Goal: Task Accomplishment & Management: Manage account settings

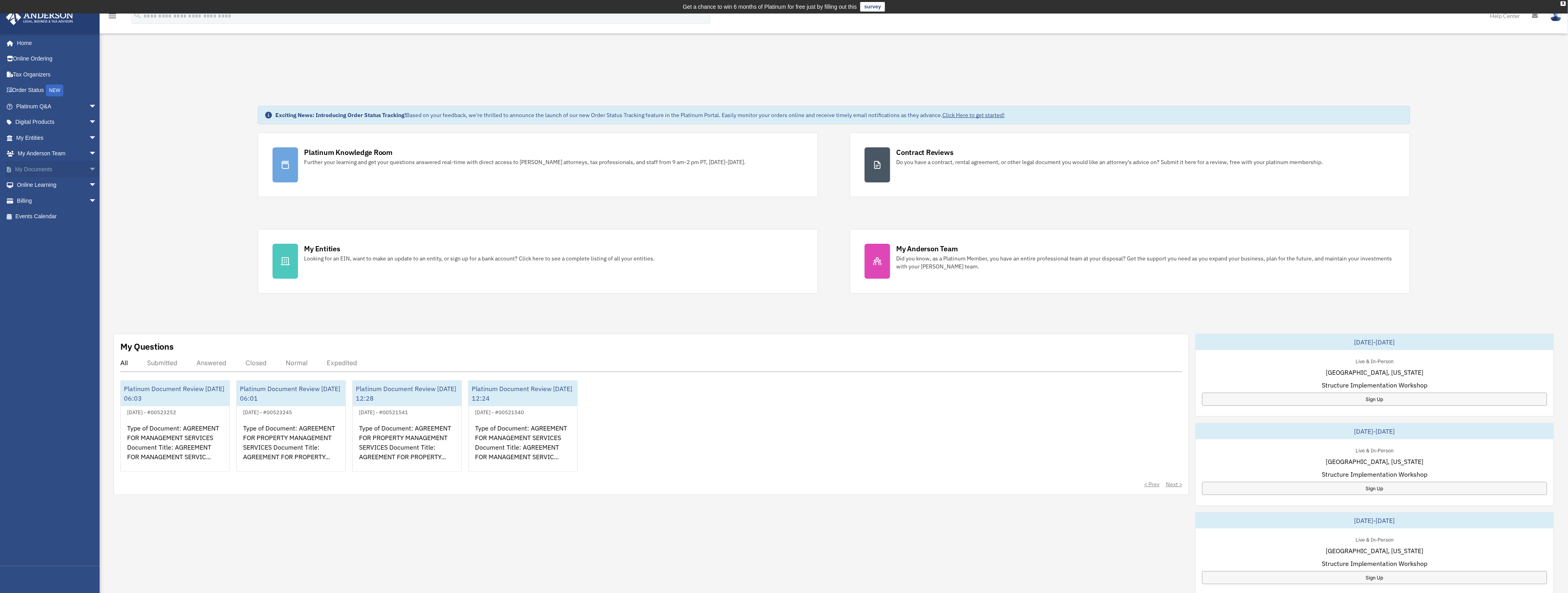
click at [30, 164] on link "My Documents arrow_drop_down" at bounding box center [57, 169] width 103 height 16
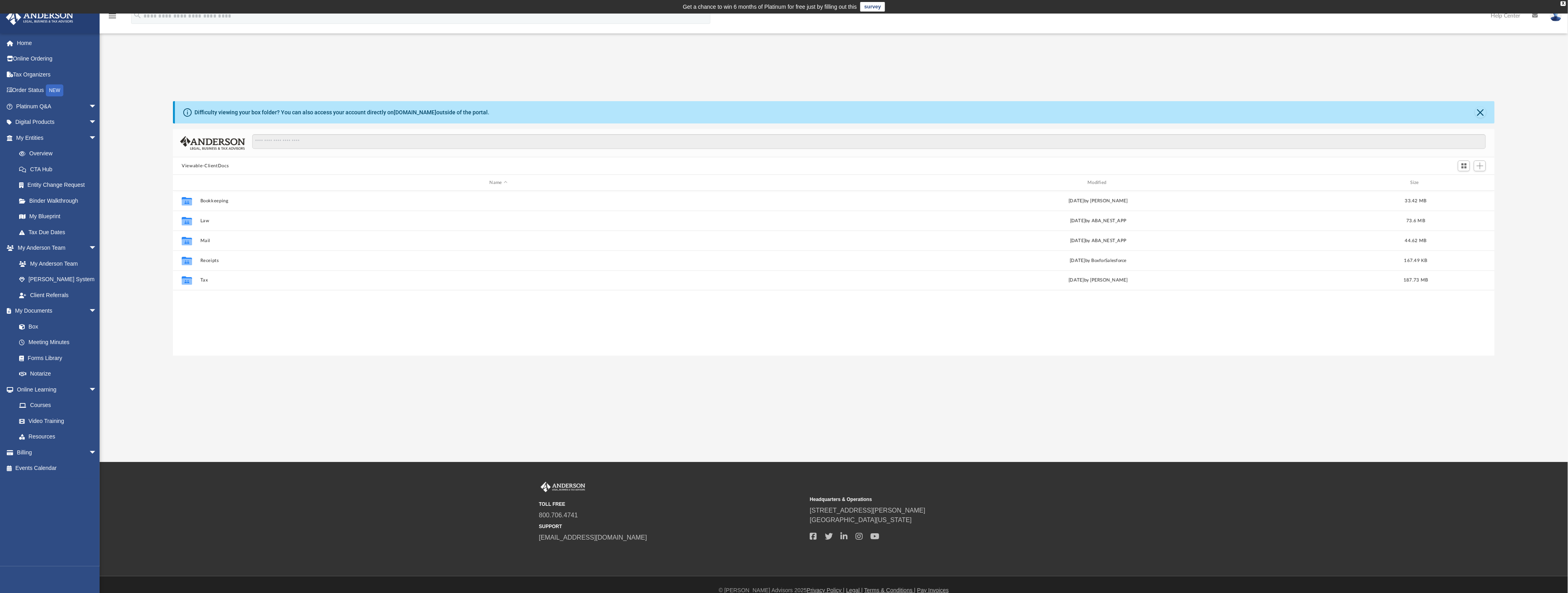
scroll to position [171, 1312]
click at [200, 279] on button "Tax" at bounding box center [499, 280] width 597 height 5
click at [206, 261] on button "2024" at bounding box center [496, 260] width 592 height 5
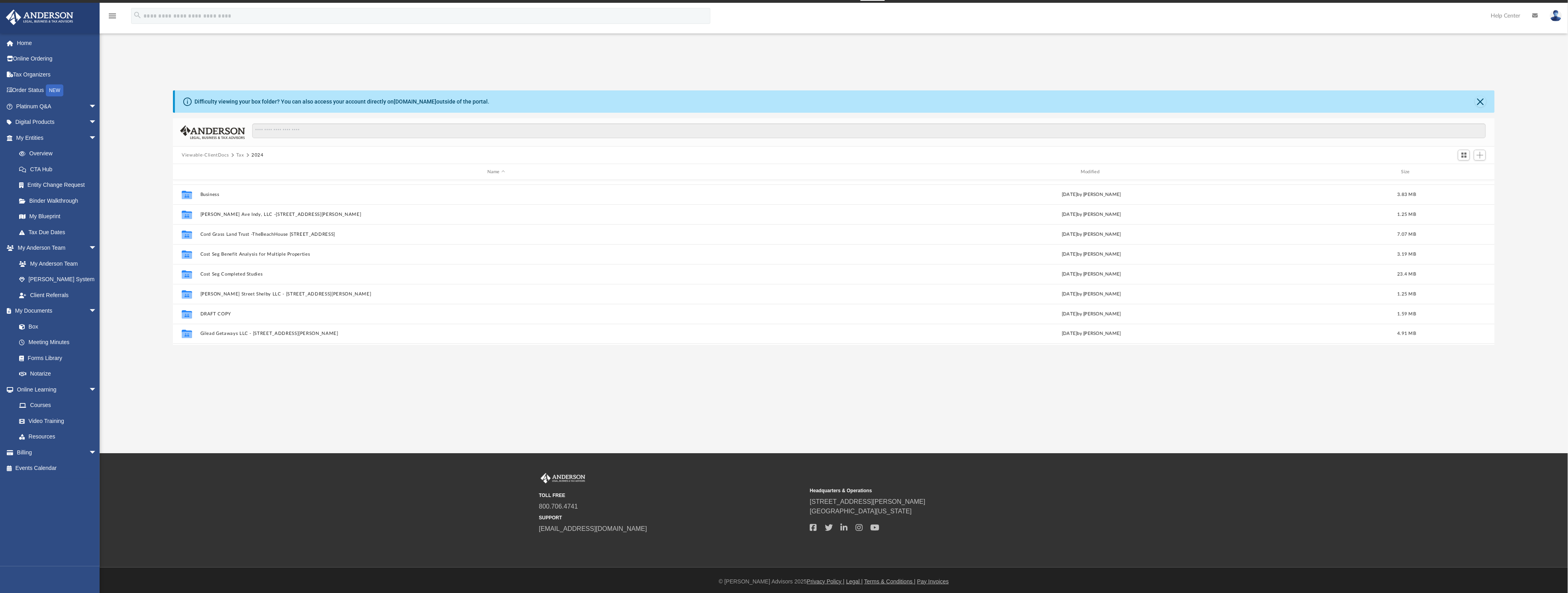
scroll to position [0, 0]
click at [1479, 156] on span "Add" at bounding box center [1480, 154] width 7 height 7
click at [1472, 181] on li "New Folder" at bounding box center [1469, 184] width 26 height 9
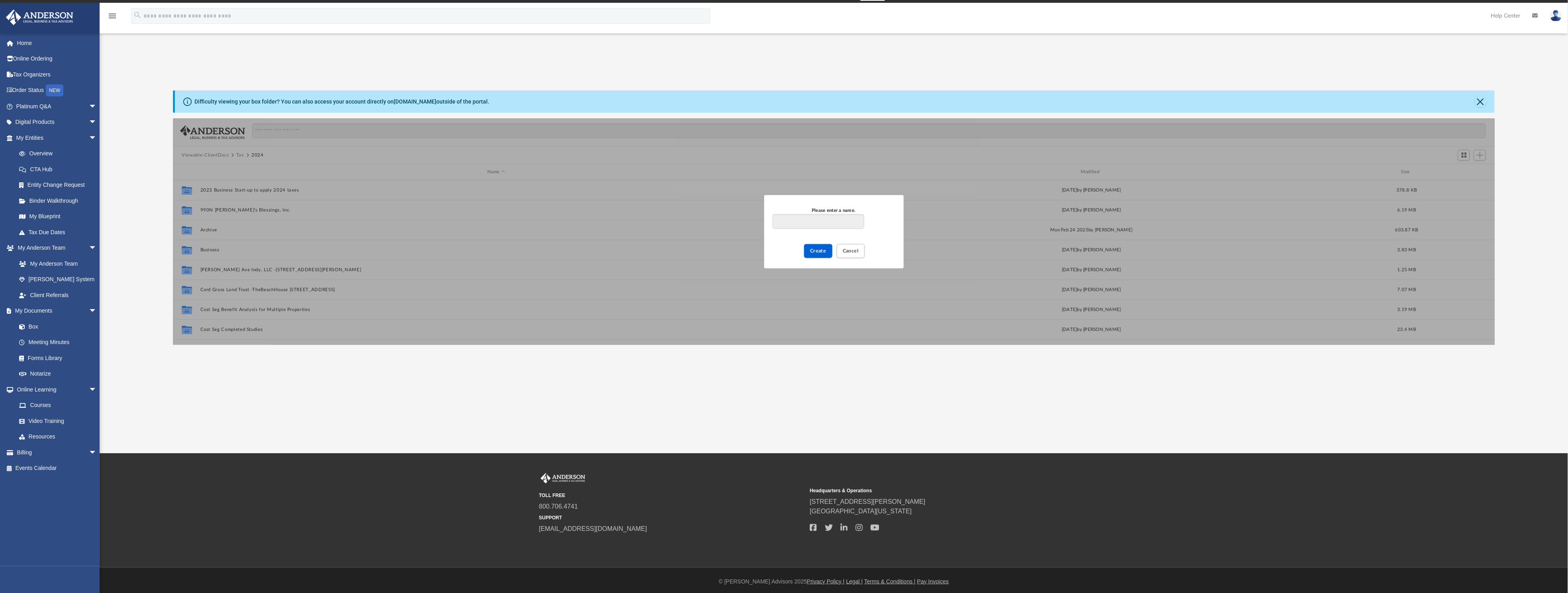
click at [814, 217] on input "Please enter a name." at bounding box center [818, 221] width 91 height 15
type input "**********"
click at [819, 251] on span "Create" at bounding box center [818, 251] width 16 height 5
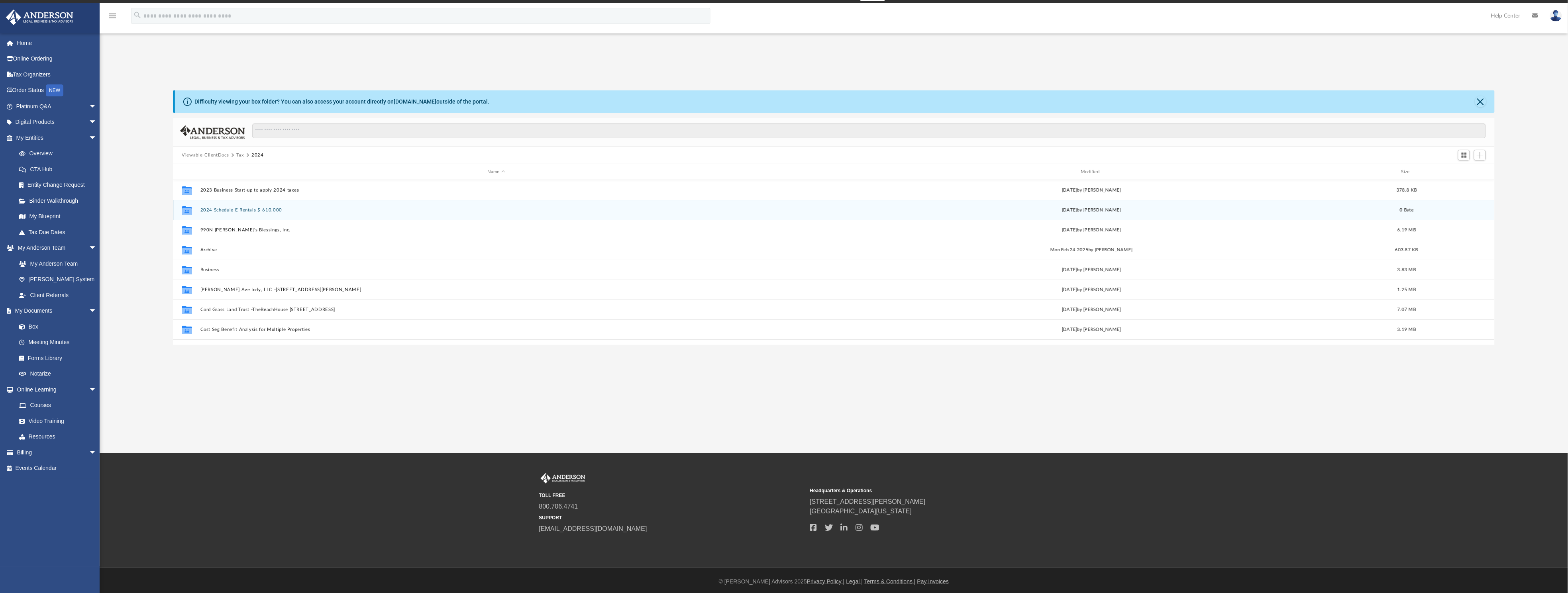
click at [232, 210] on button "2024 Schedule E Rentals $-610,000" at bounding box center [496, 210] width 592 height 5
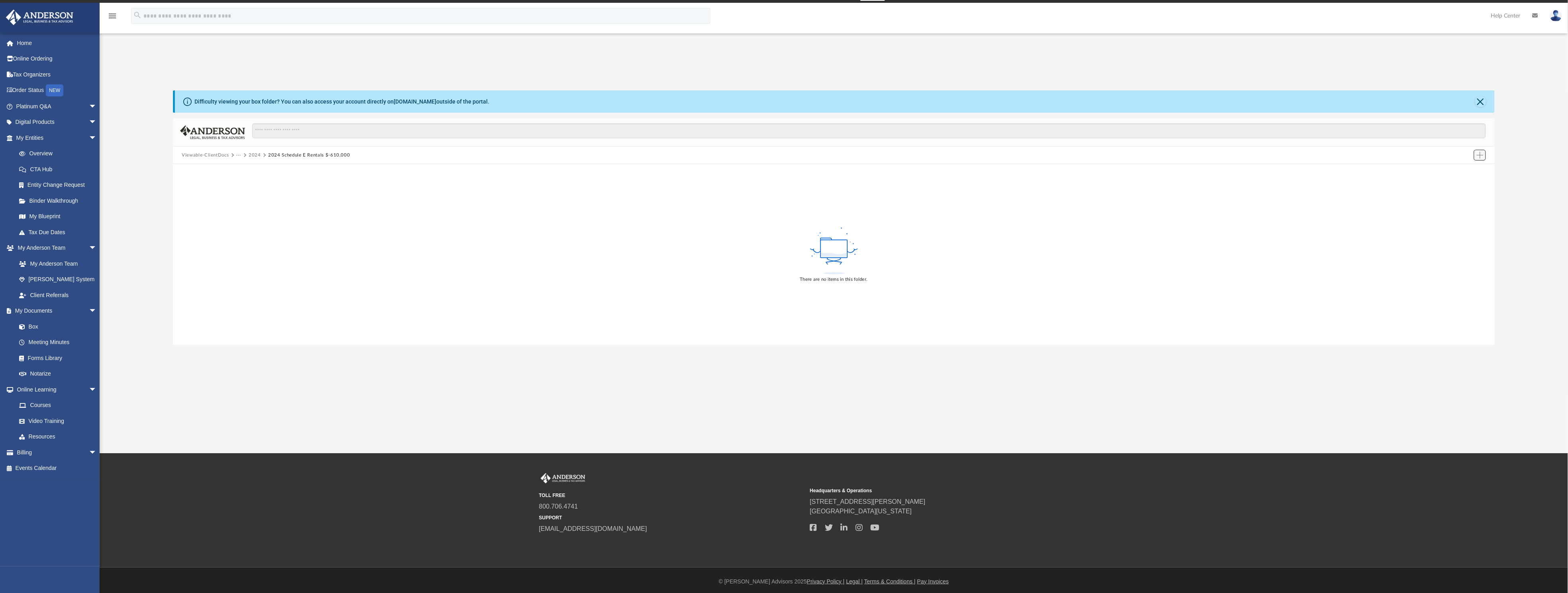
click at [1483, 154] on span "Add" at bounding box center [1480, 154] width 7 height 7
click at [1468, 172] on li "Upload" at bounding box center [1469, 171] width 26 height 9
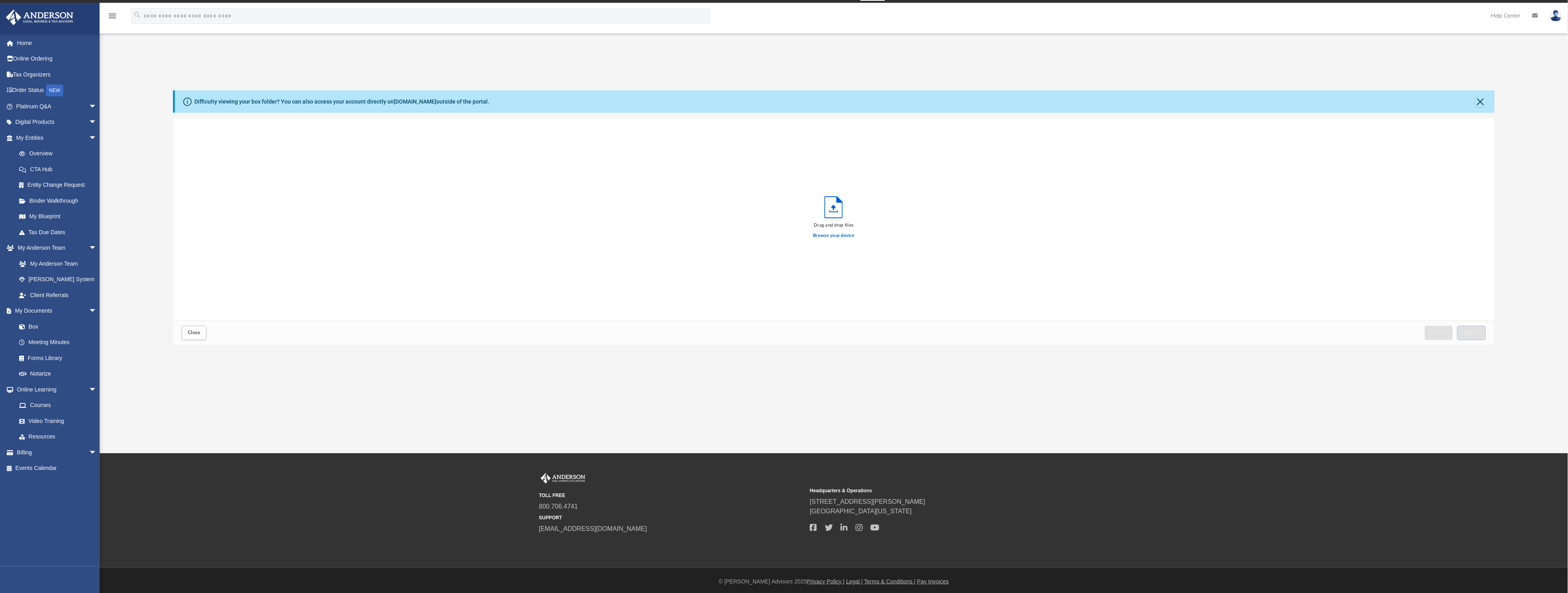
scroll to position [193, 1312]
click at [847, 232] on label "Browse your device" at bounding box center [834, 236] width 41 height 7
click at [0, 0] on input "Browse your device" at bounding box center [0, 0] width 0 height 0
click at [1478, 333] on span "Upload" at bounding box center [1471, 333] width 16 height 5
click at [189, 333] on span "Close" at bounding box center [194, 333] width 13 height 5
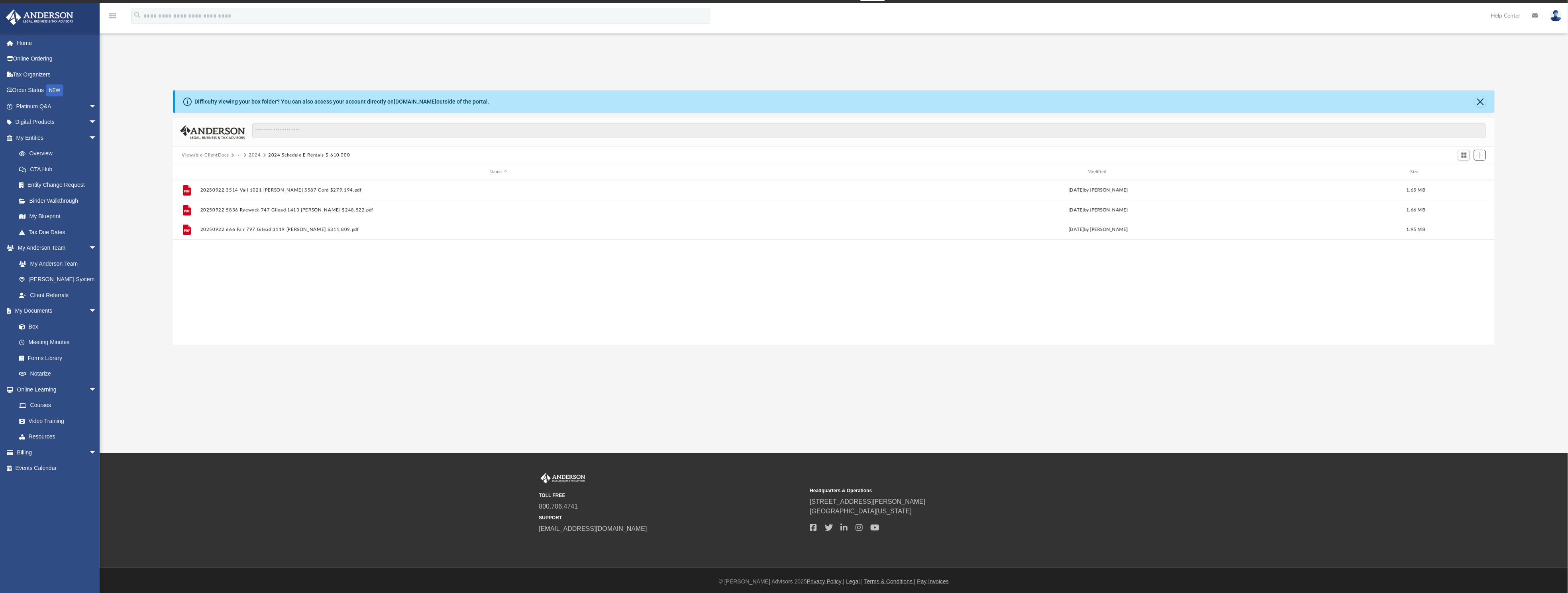
scroll to position [171, 1312]
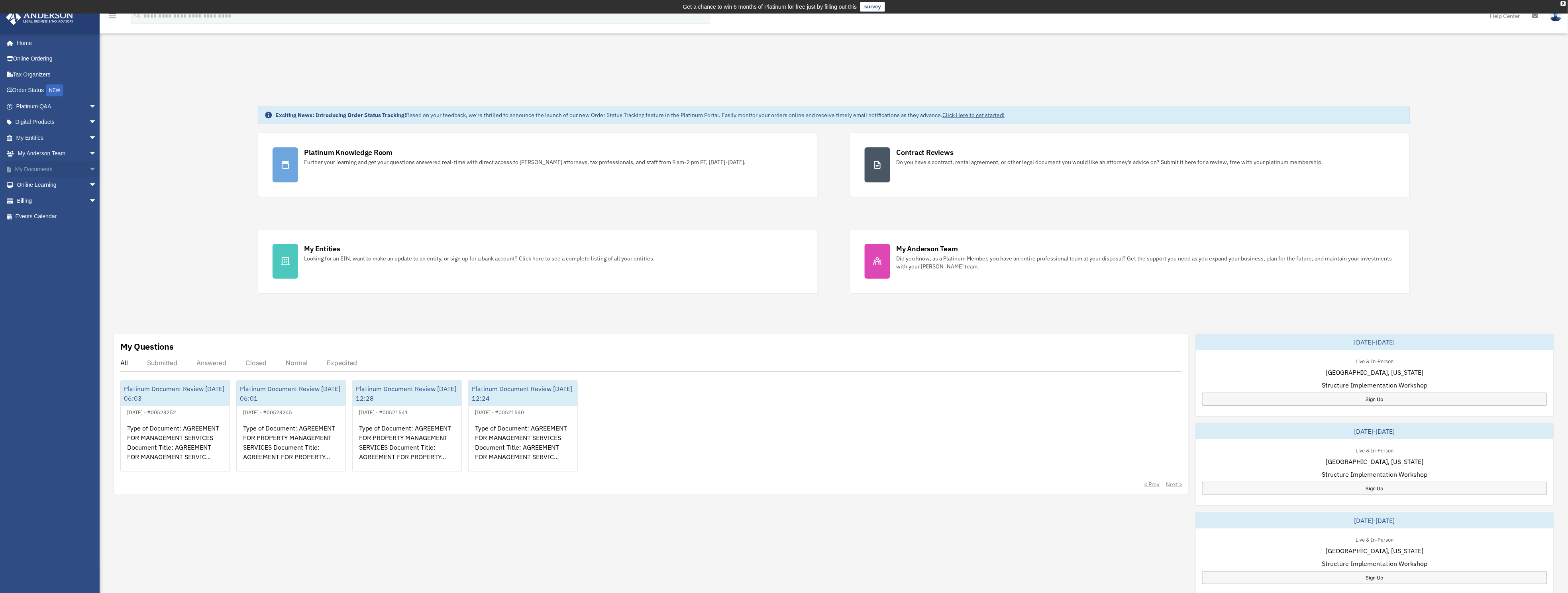
click at [41, 167] on link "My Documents arrow_drop_down" at bounding box center [57, 169] width 103 height 16
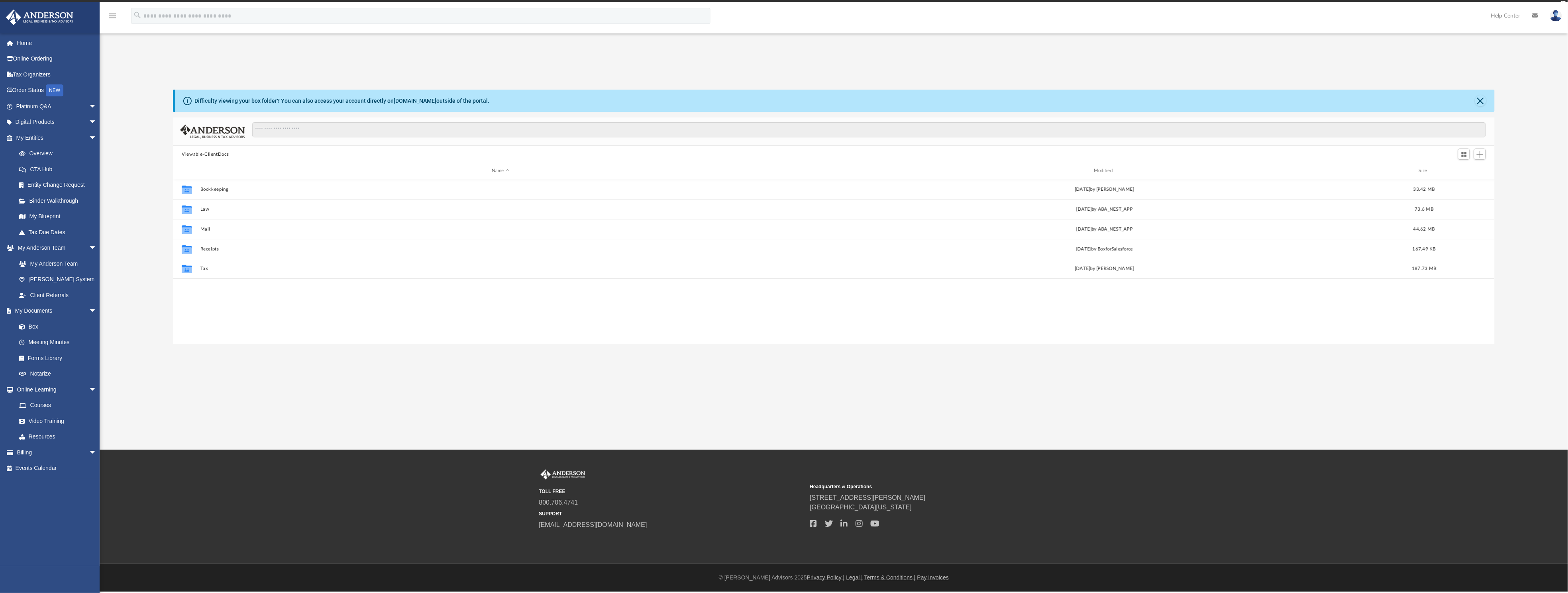
scroll to position [171, 1312]
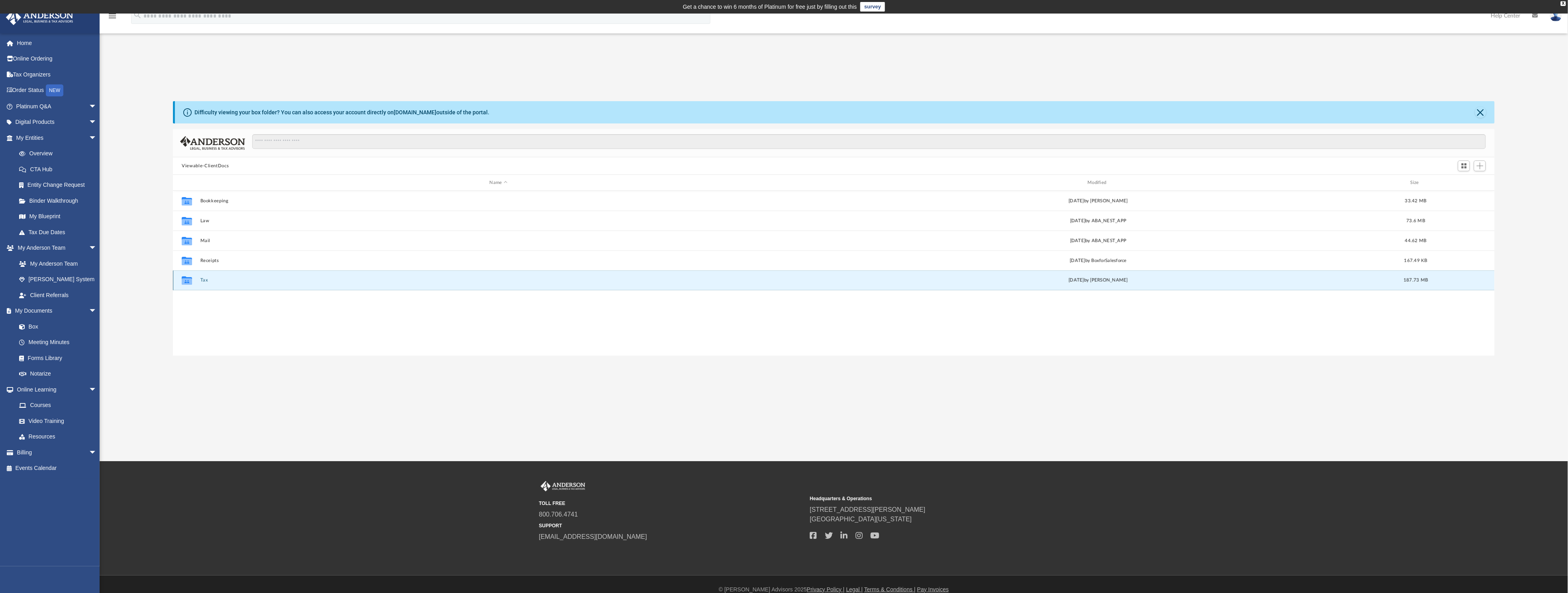
click at [200, 280] on button "Tax" at bounding box center [499, 280] width 597 height 5
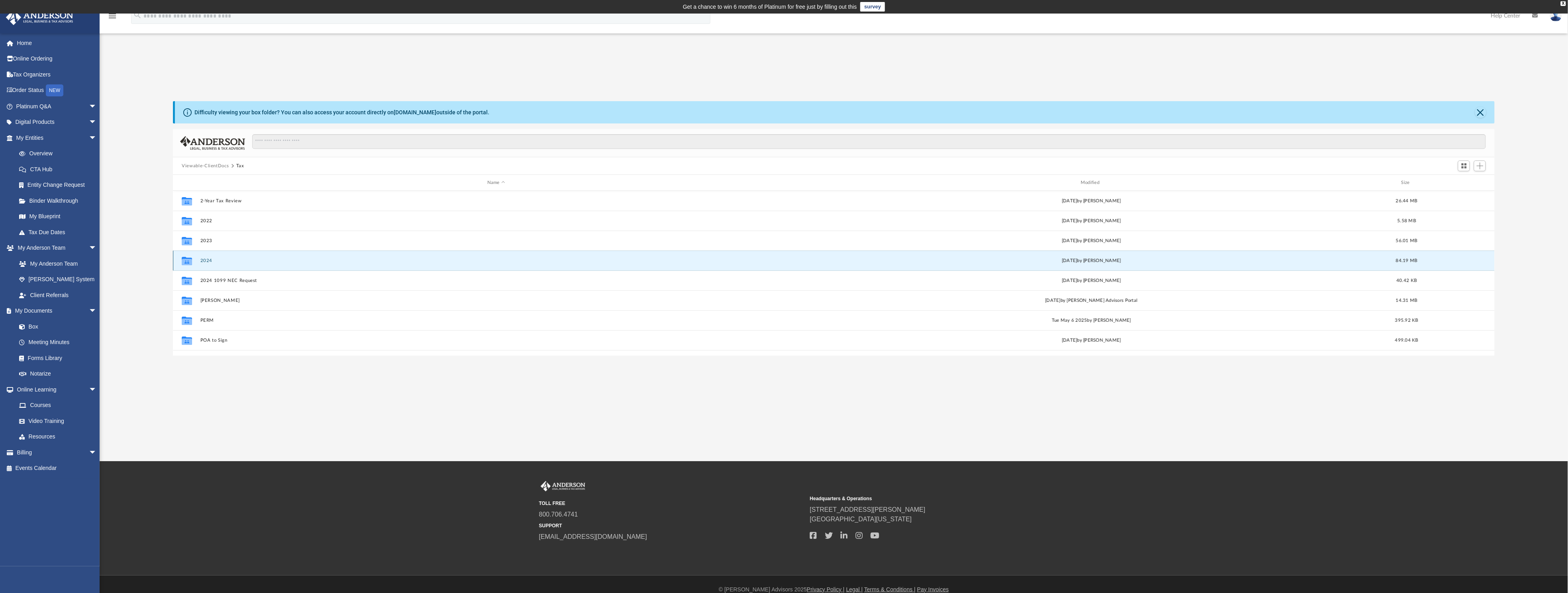
click at [213, 259] on button "2024" at bounding box center [496, 260] width 592 height 5
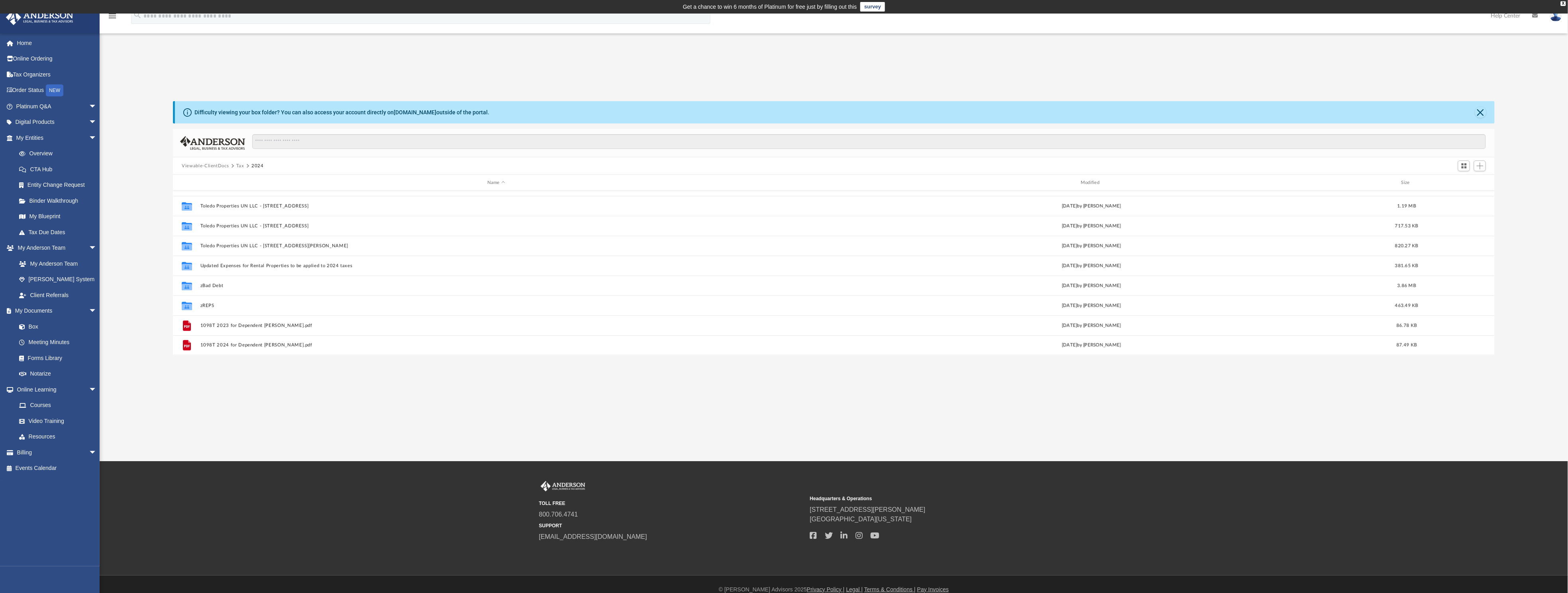
scroll to position [293, 0]
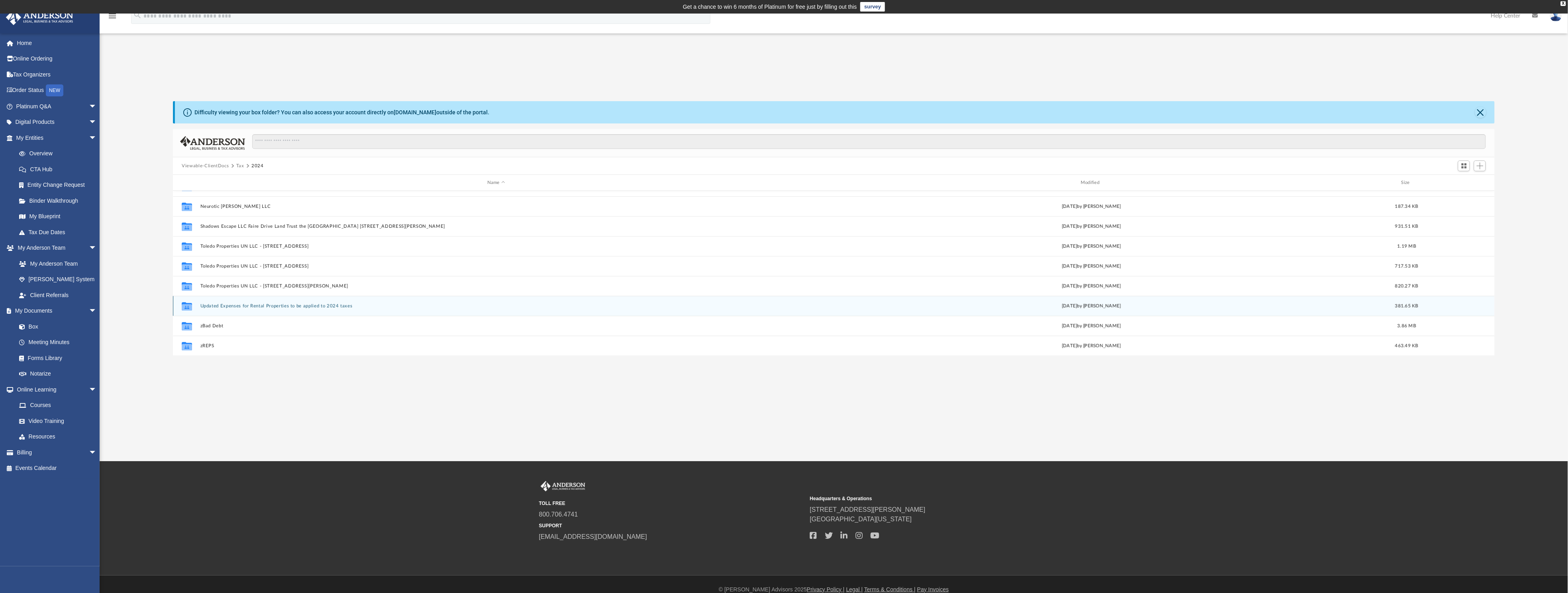
click at [302, 306] on button "Updated Expenses for Rental Properties to be applied to 2024 taxes" at bounding box center [496, 306] width 592 height 5
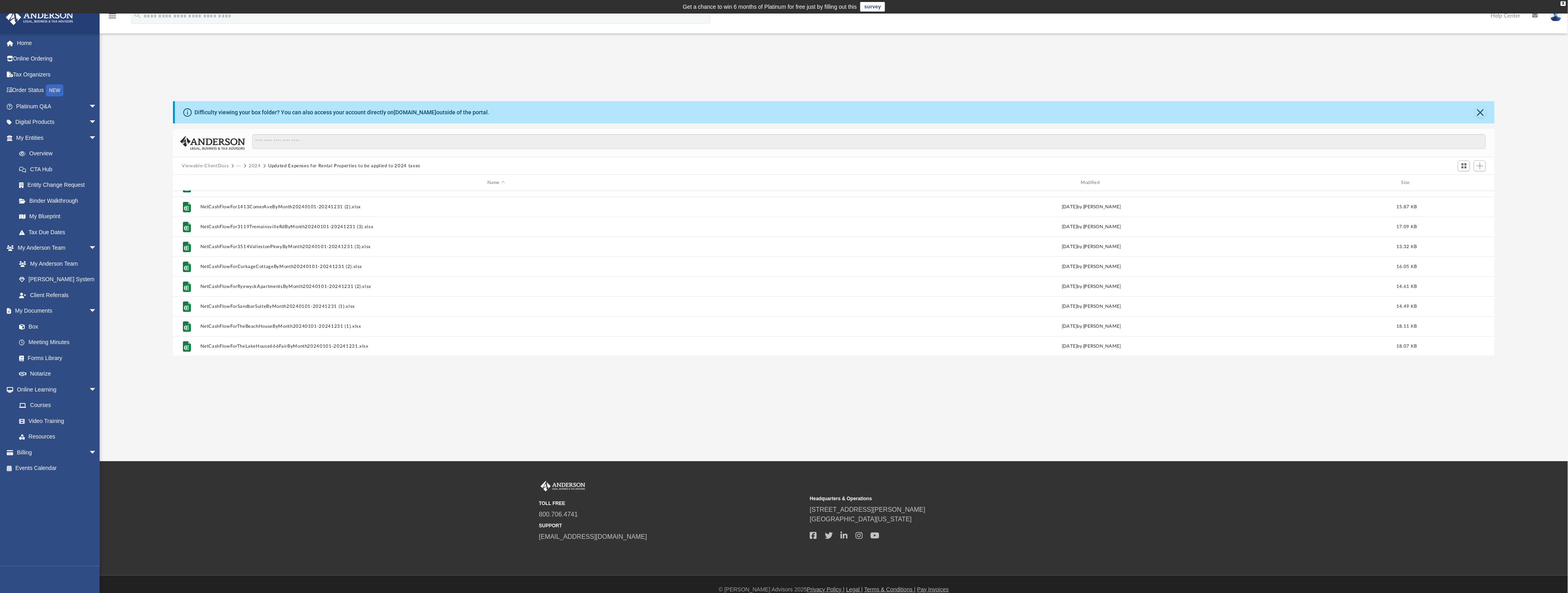
scroll to position [0, 0]
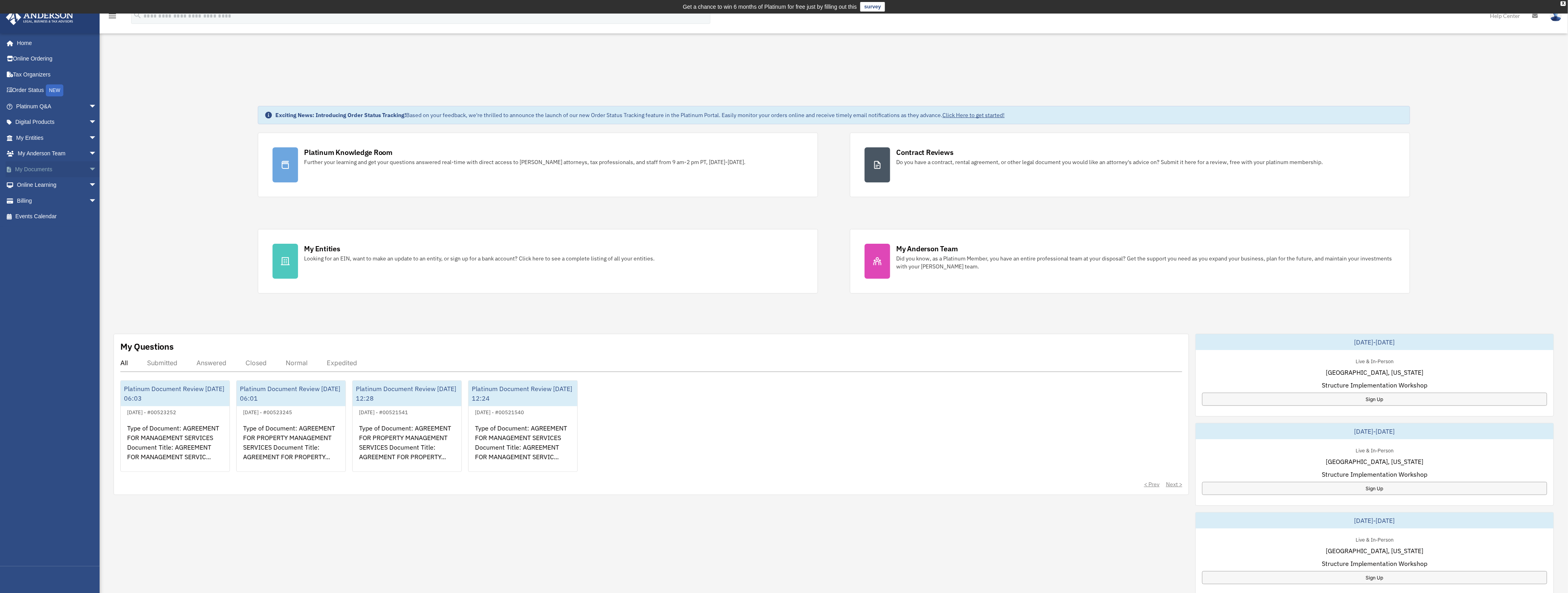
click at [32, 166] on link "My Documents arrow_drop_down" at bounding box center [57, 169] width 103 height 16
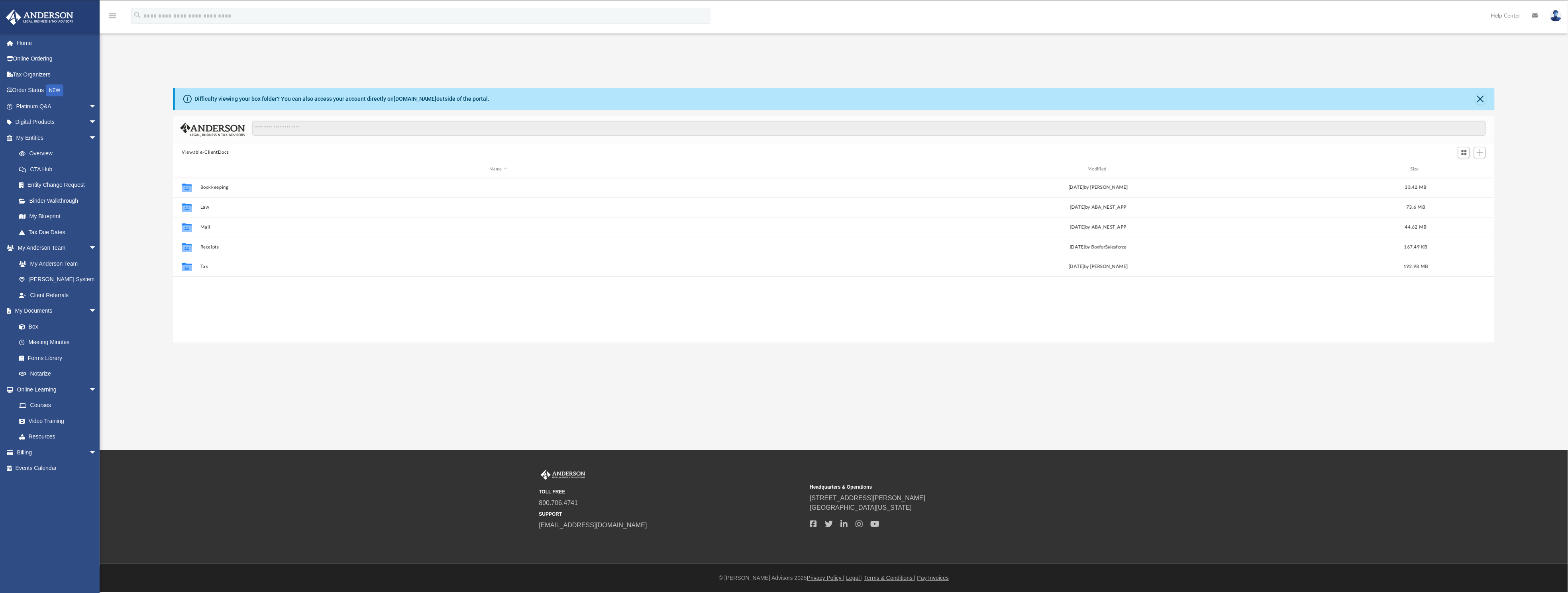
scroll to position [171, 1312]
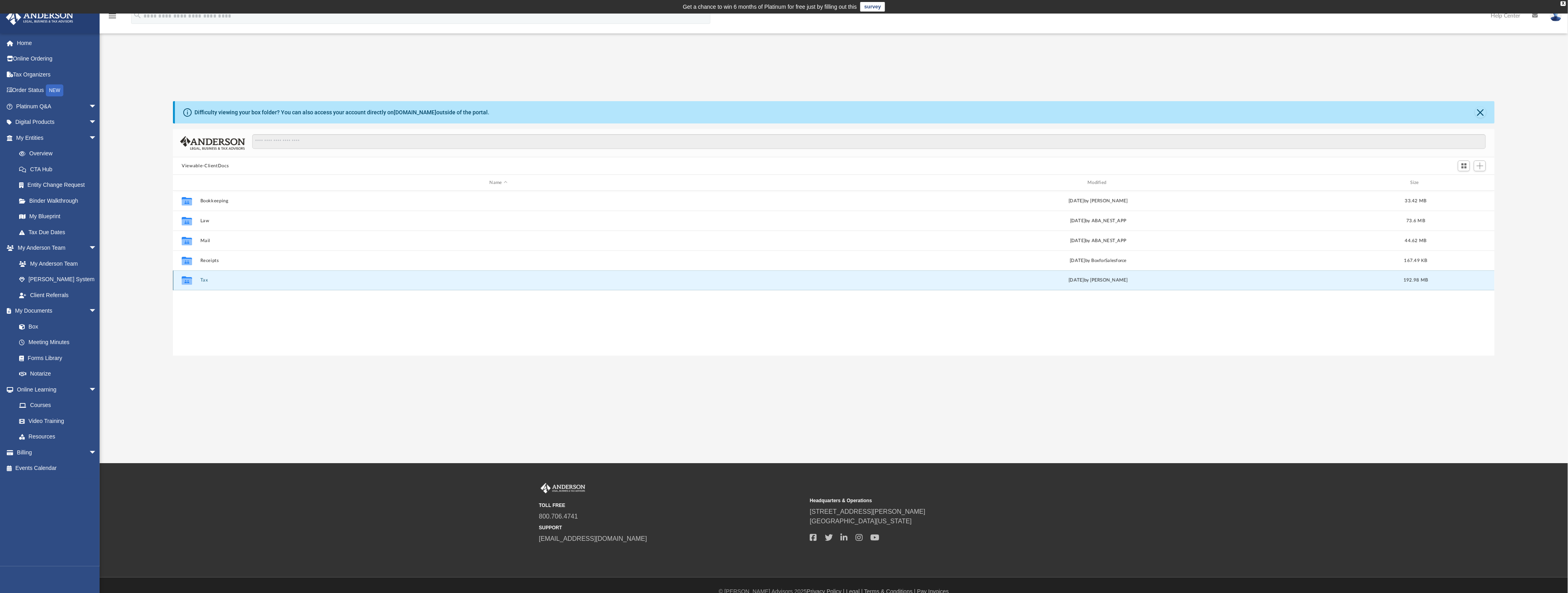
click at [203, 280] on button "Tax" at bounding box center [499, 280] width 597 height 5
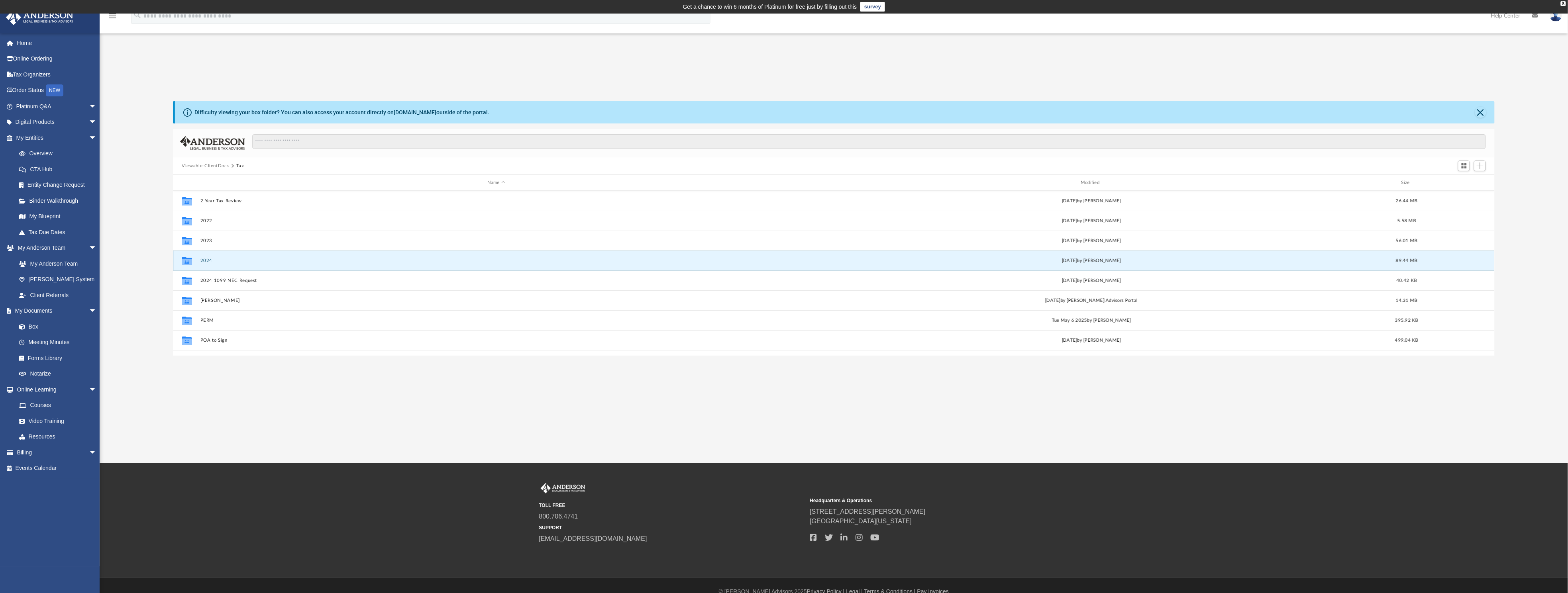
click at [208, 262] on button "2024" at bounding box center [496, 260] width 592 height 5
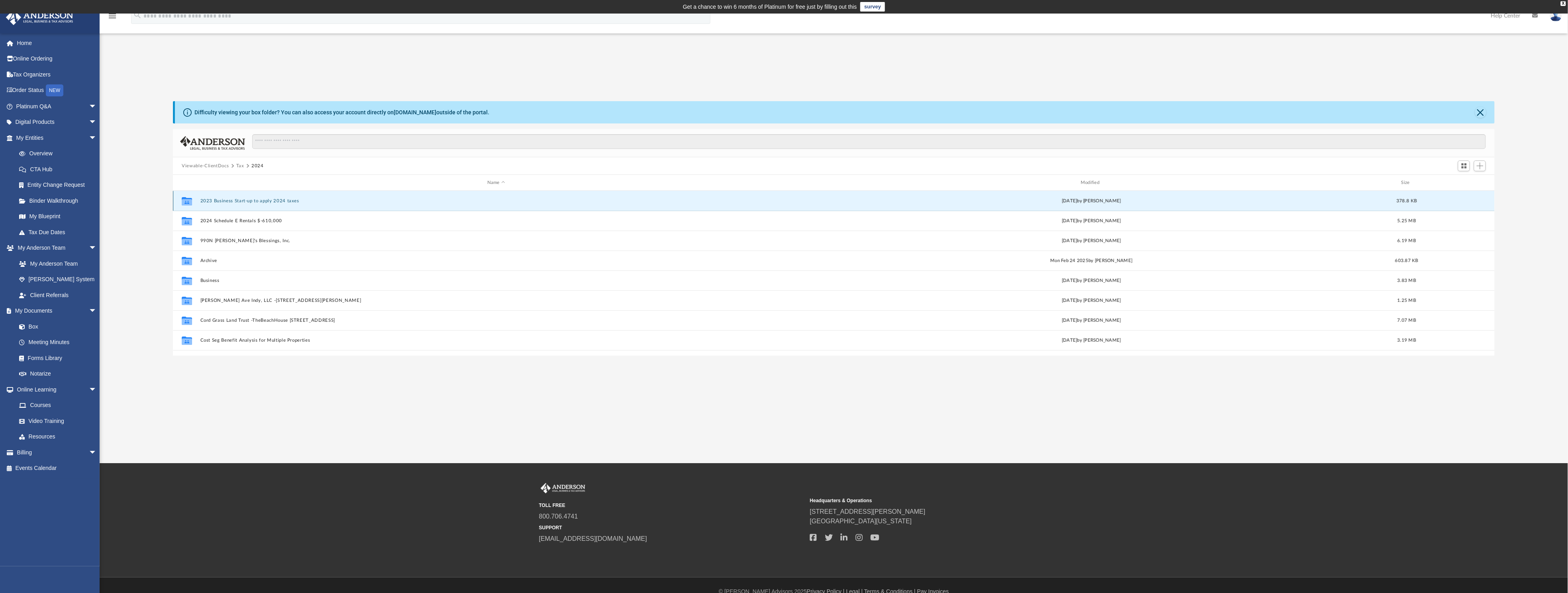
click at [285, 198] on button "2023 Business Start-up to apply 2024 taxes" at bounding box center [496, 201] width 592 height 5
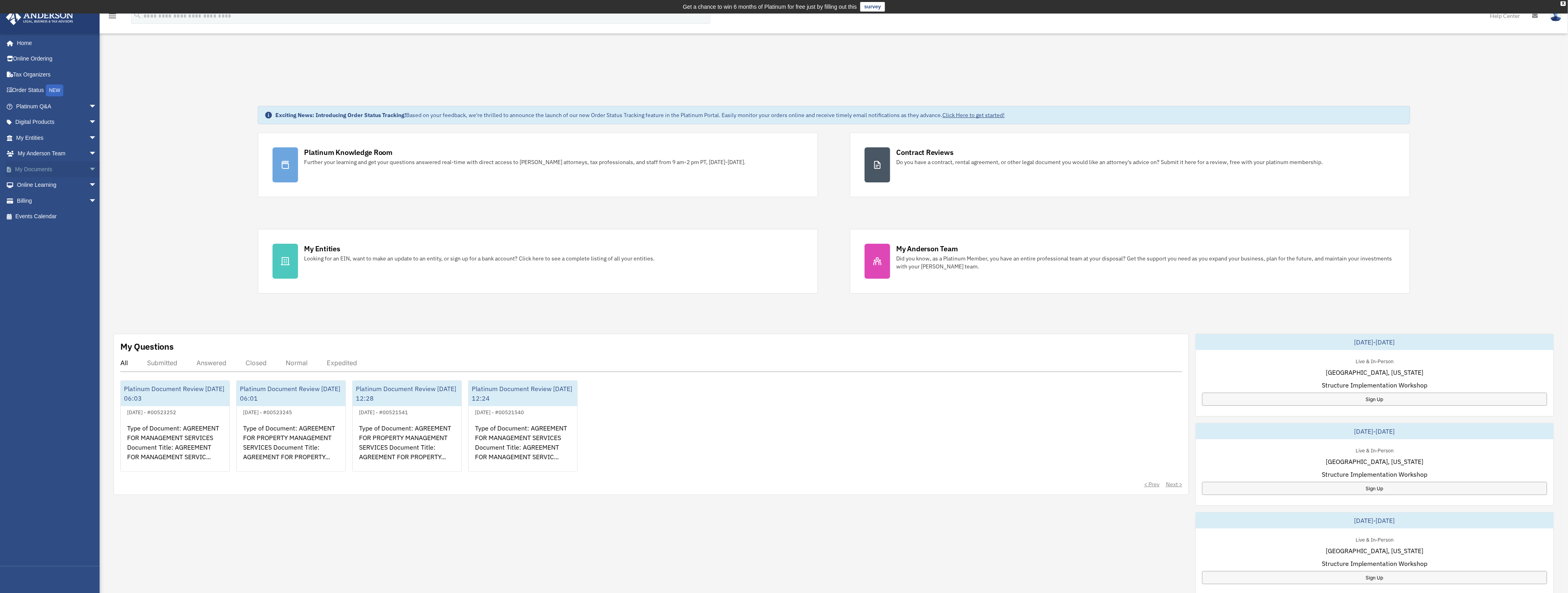
click at [43, 162] on link "My Documents arrow_drop_down" at bounding box center [57, 169] width 103 height 16
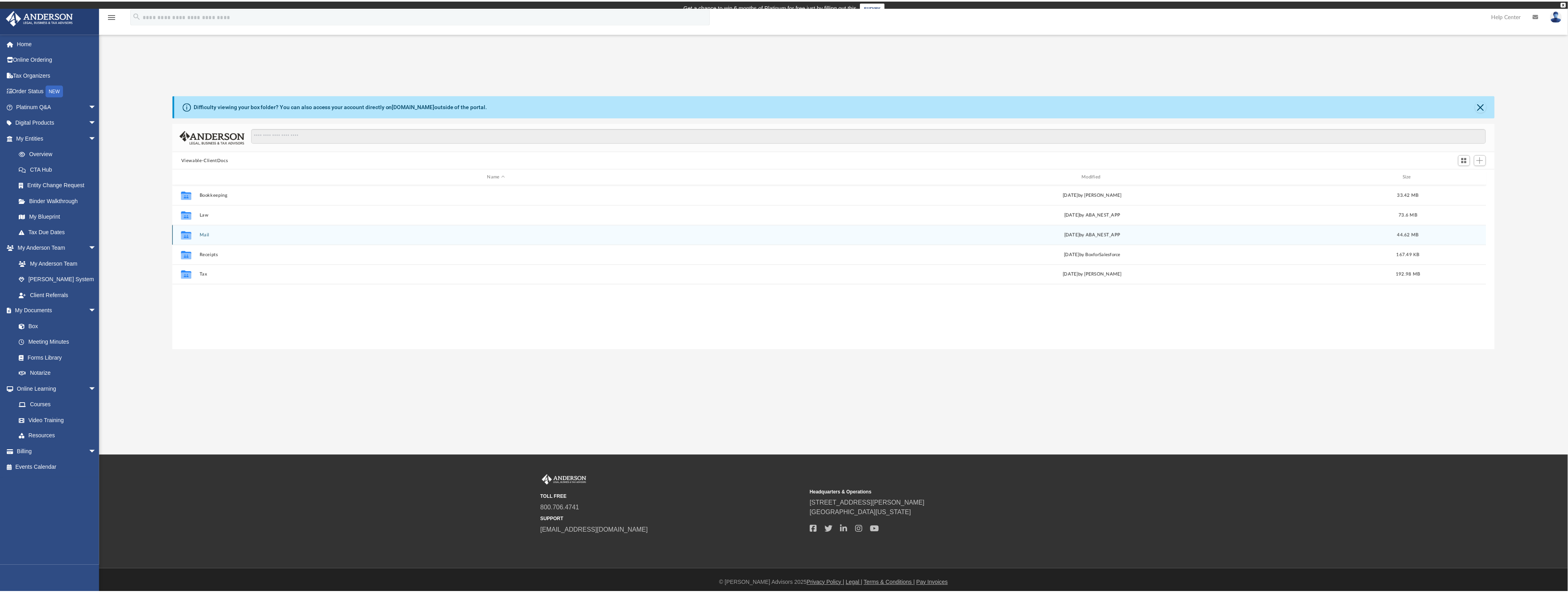
scroll to position [171, 1312]
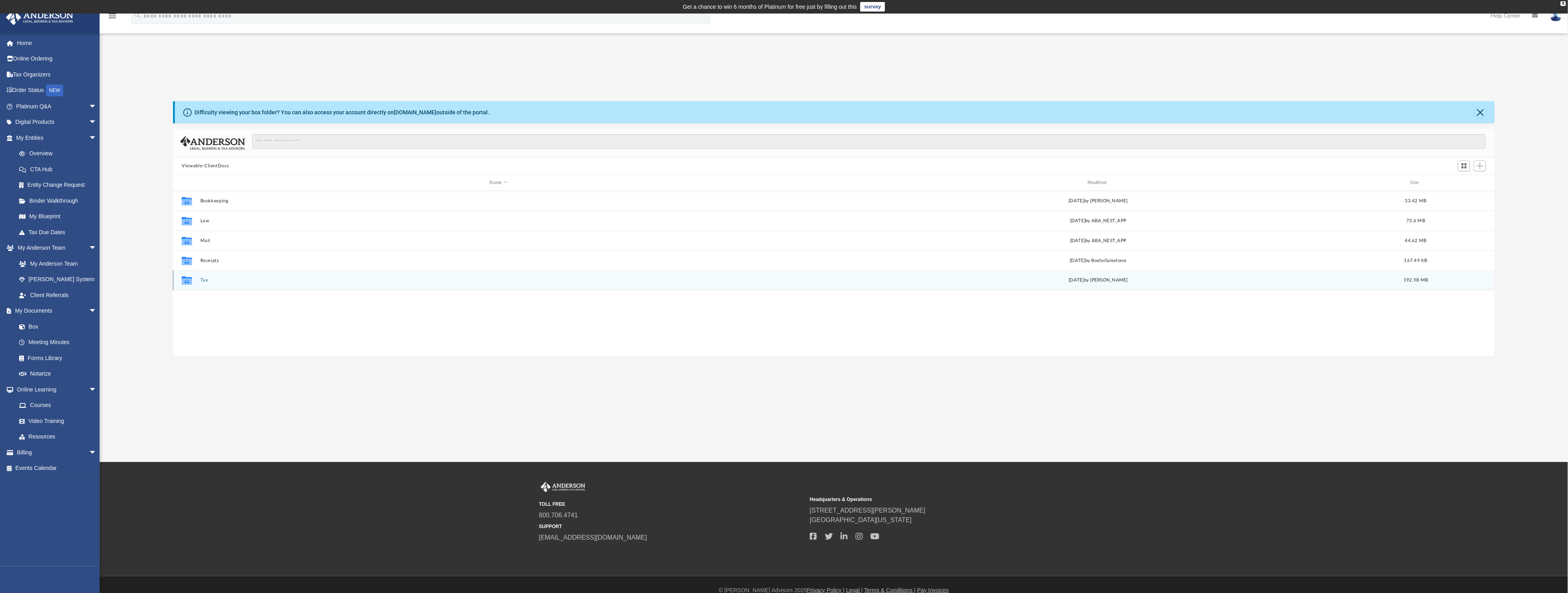
click at [203, 280] on button "Tax" at bounding box center [499, 280] width 597 height 5
click at [203, 258] on button "2024" at bounding box center [496, 260] width 592 height 5
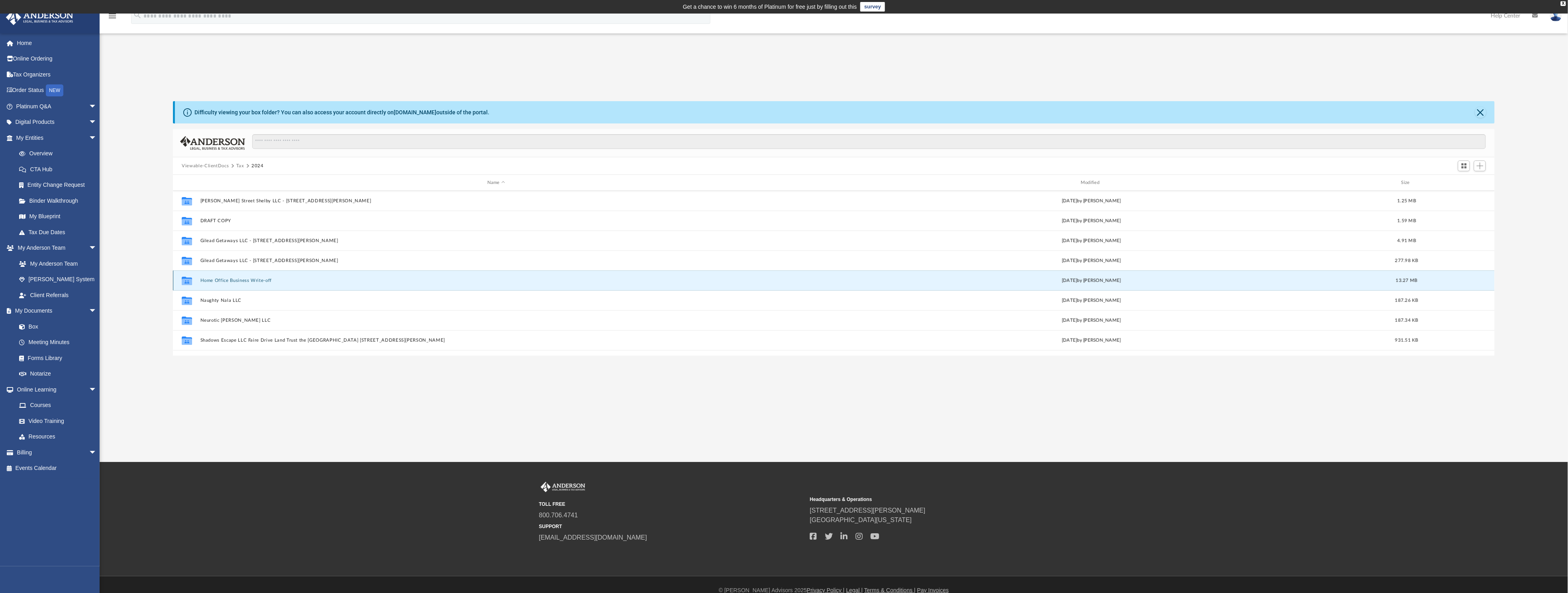
click at [236, 279] on button "Home Office Business Write-off" at bounding box center [496, 280] width 592 height 5
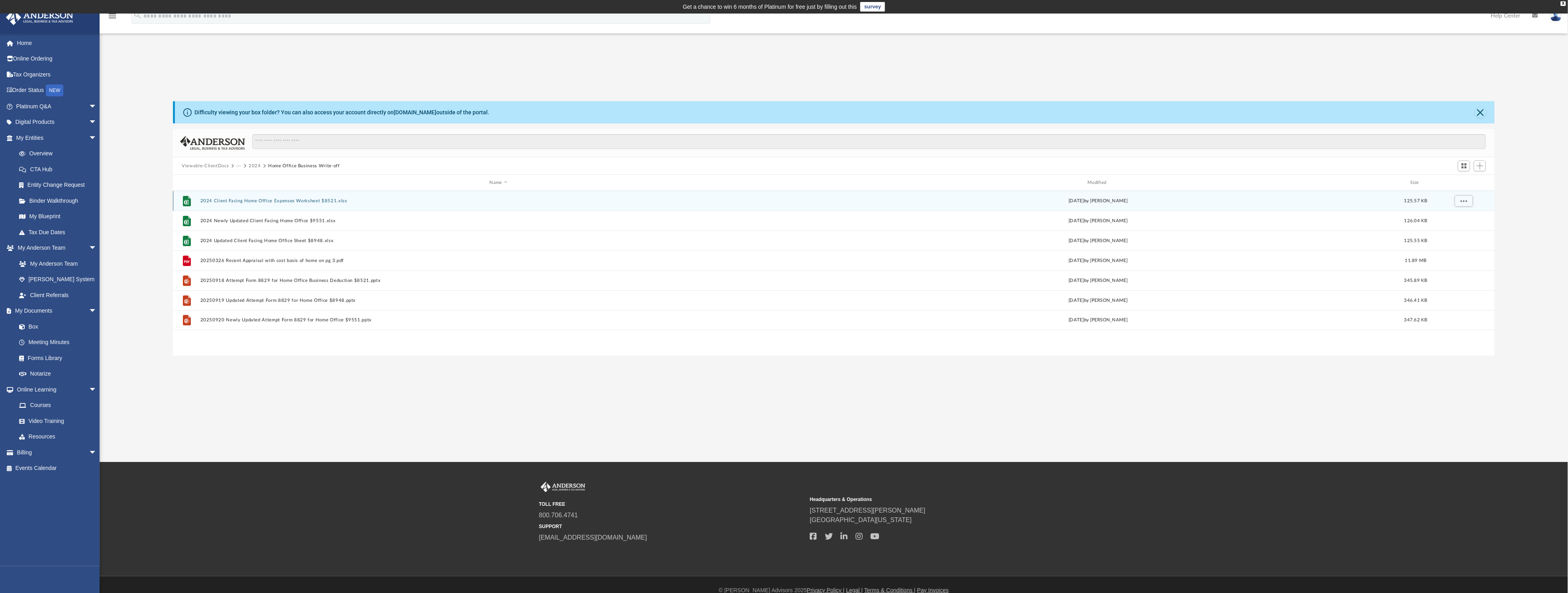
scroll to position [0, 0]
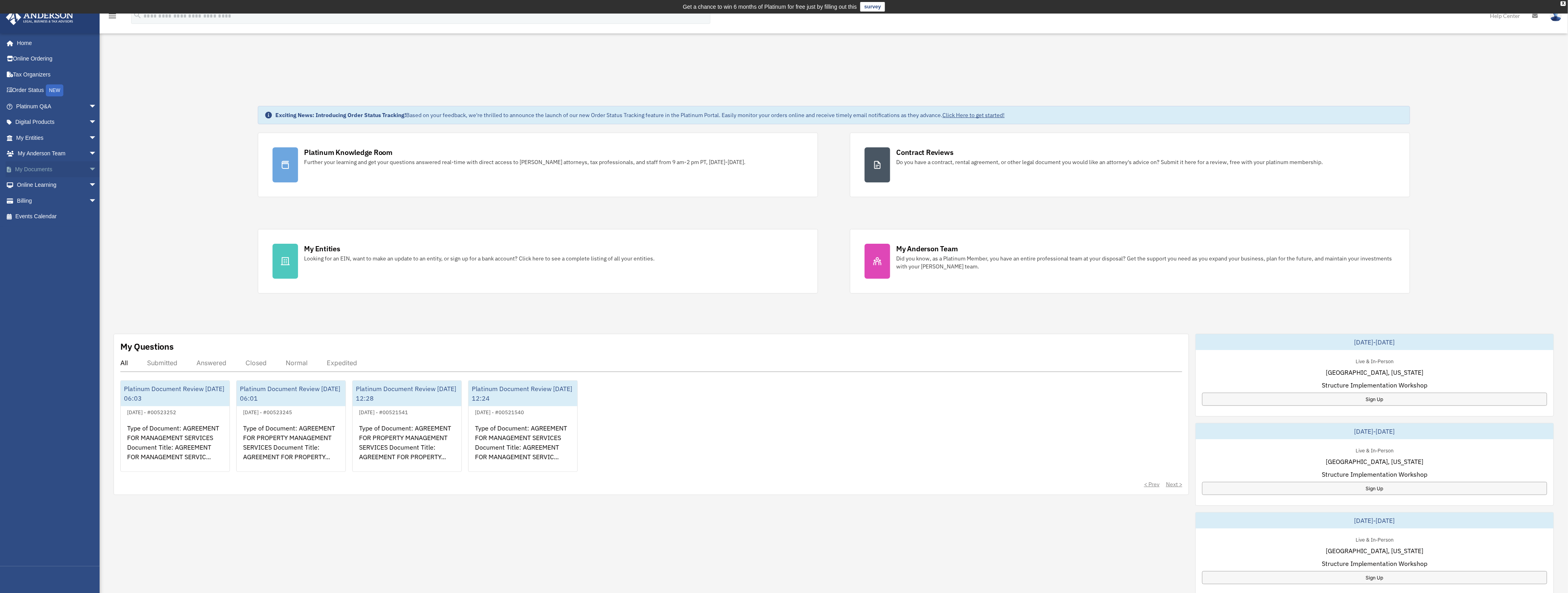
click at [43, 168] on link "My Documents arrow_drop_down" at bounding box center [57, 169] width 103 height 16
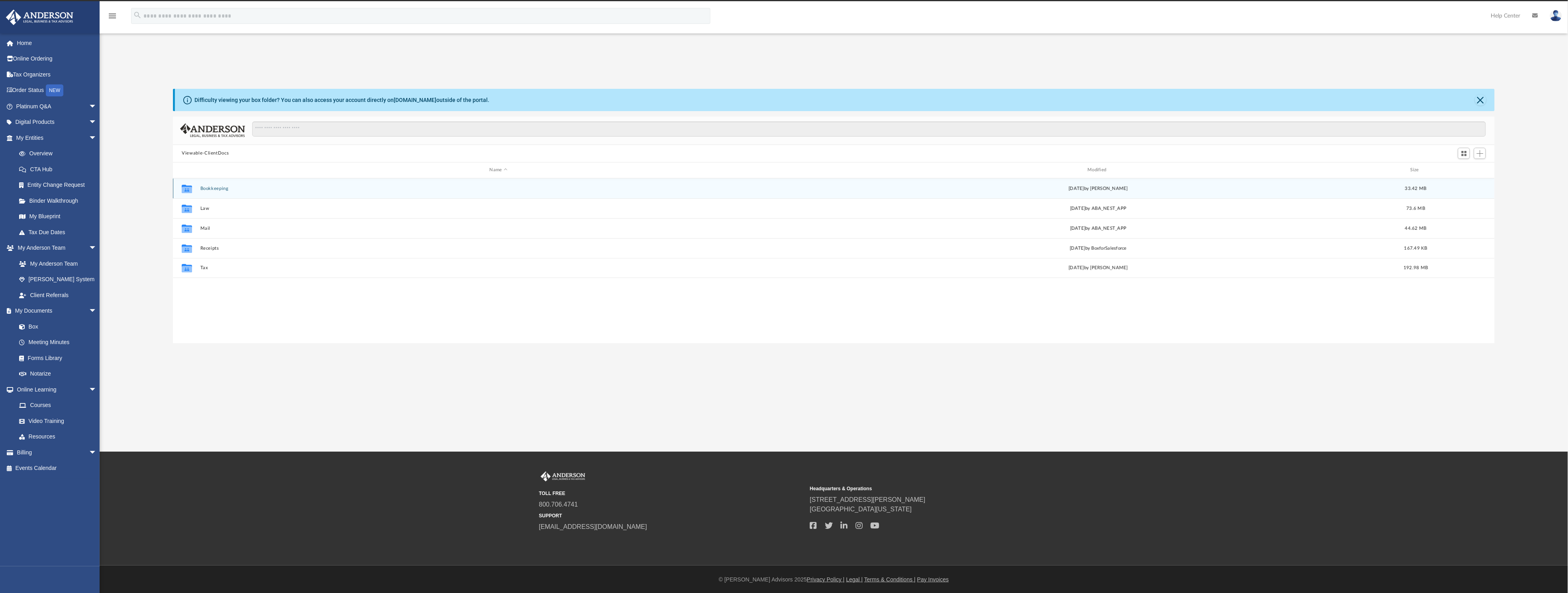
scroll to position [171, 1312]
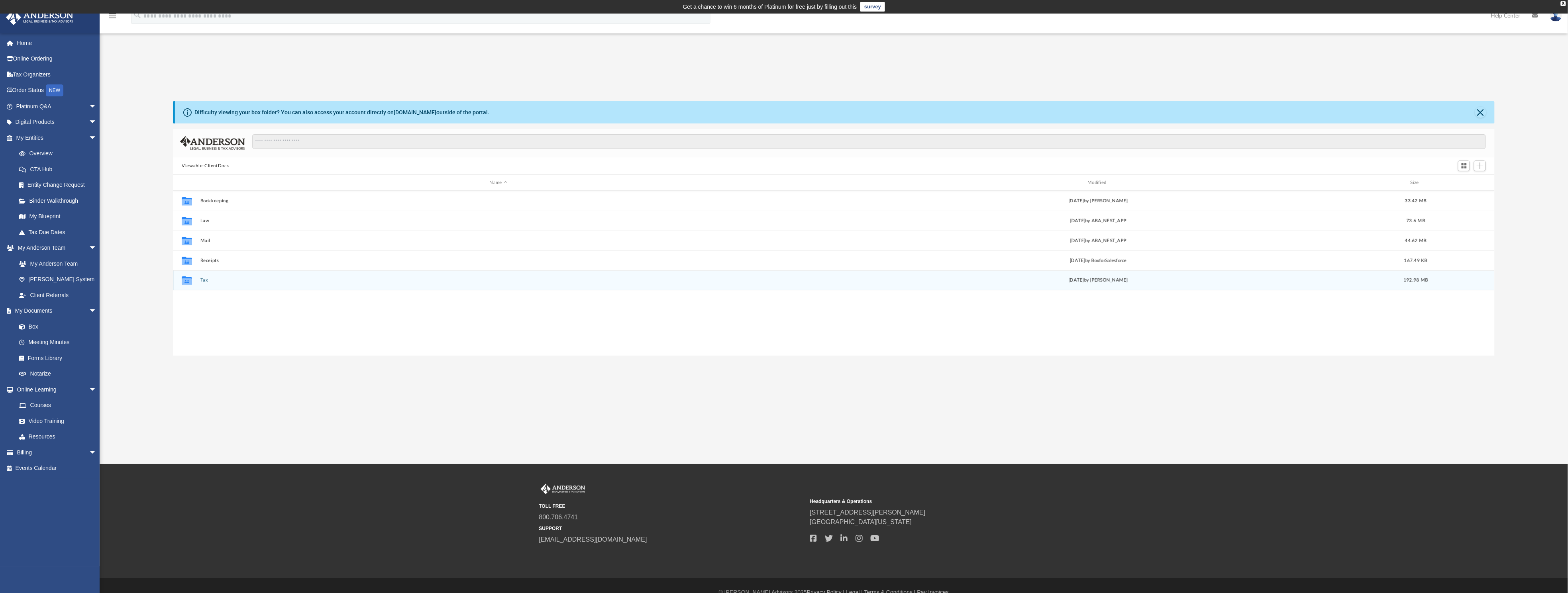
click at [206, 277] on button "Tax" at bounding box center [499, 280] width 597 height 5
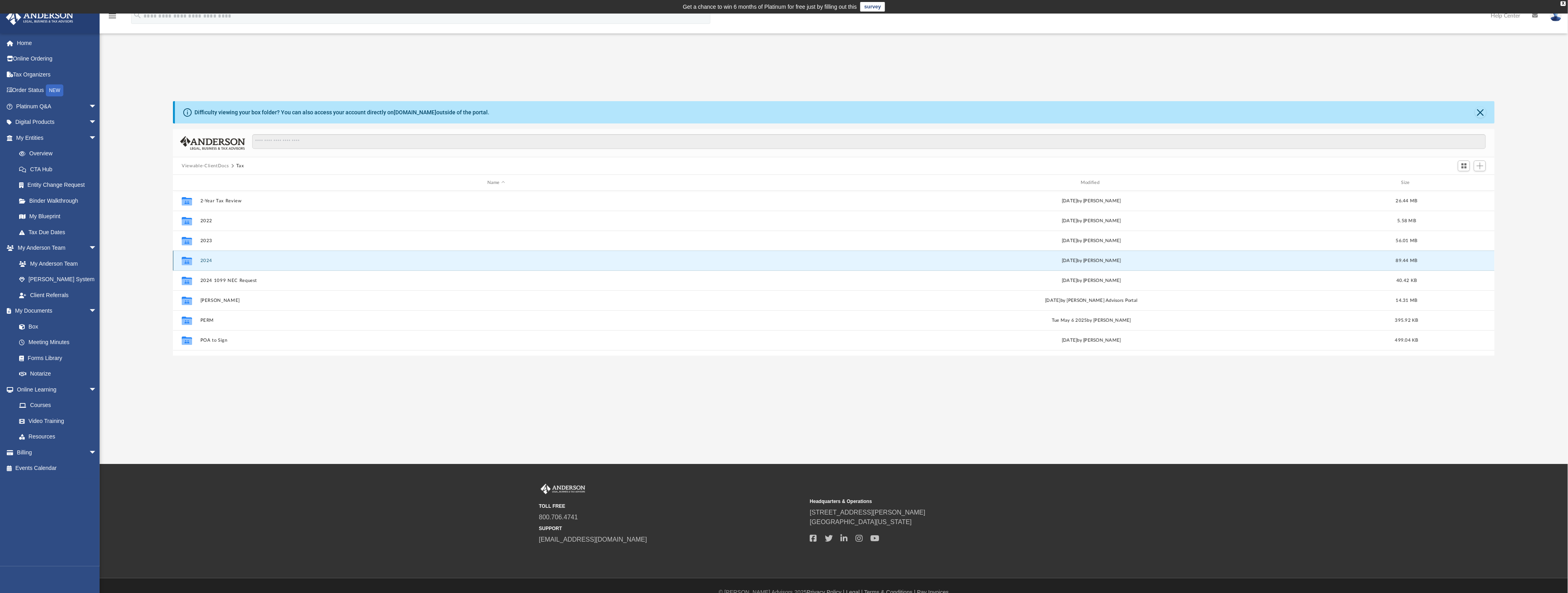
click at [205, 258] on button "2024" at bounding box center [496, 260] width 592 height 5
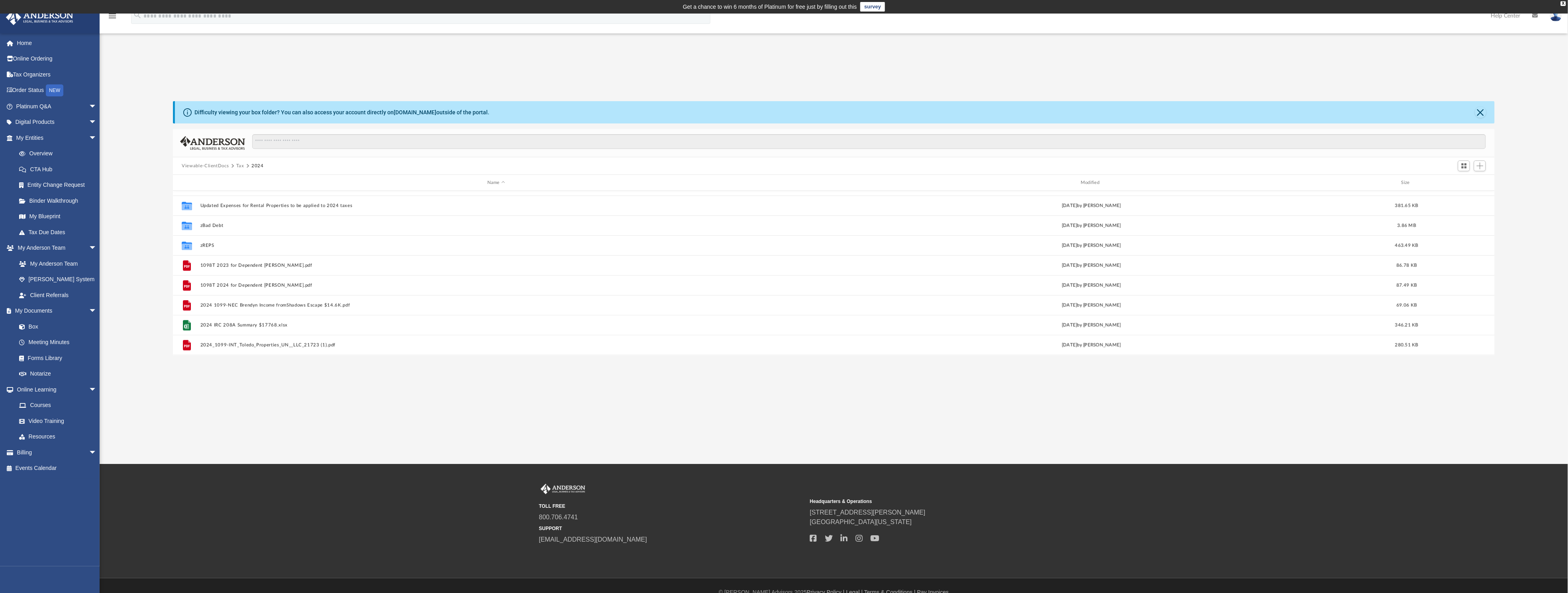
scroll to position [412, 0]
